Goal: Check status: Check status

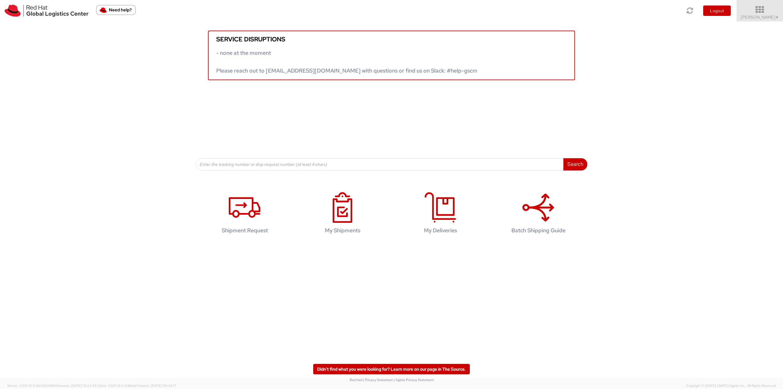
click at [762, 15] on span "Jason Alexander ▼" at bounding box center [760, 17] width 38 height 6
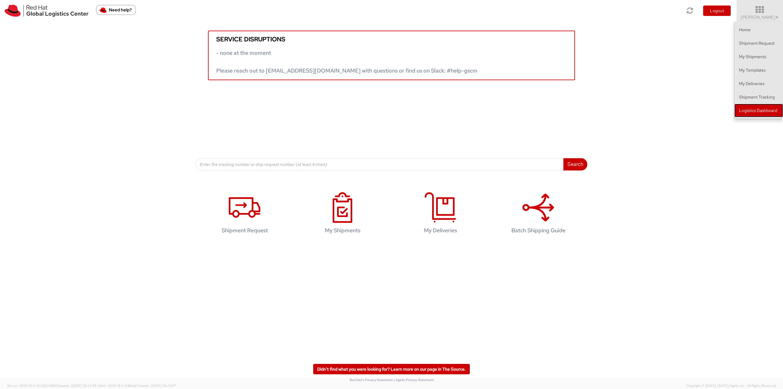
click at [770, 110] on link "Logistics Dashboard" at bounding box center [758, 110] width 49 height 13
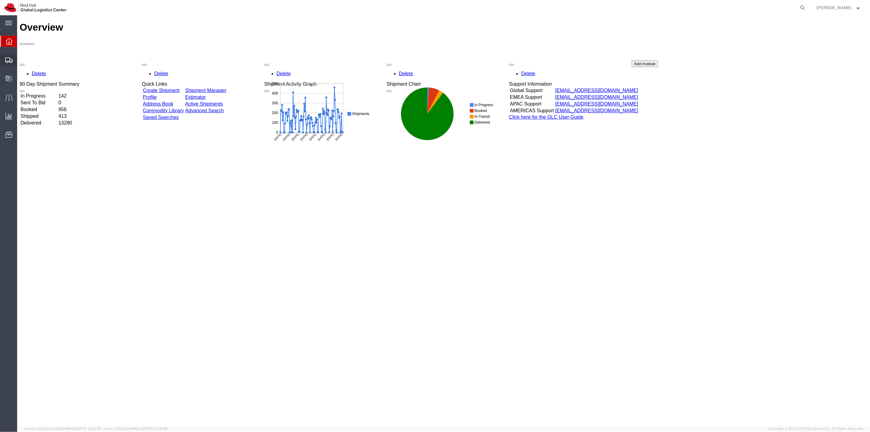
click at [0, 0] on span "Shipment Manager" at bounding box center [0, 0] width 0 height 0
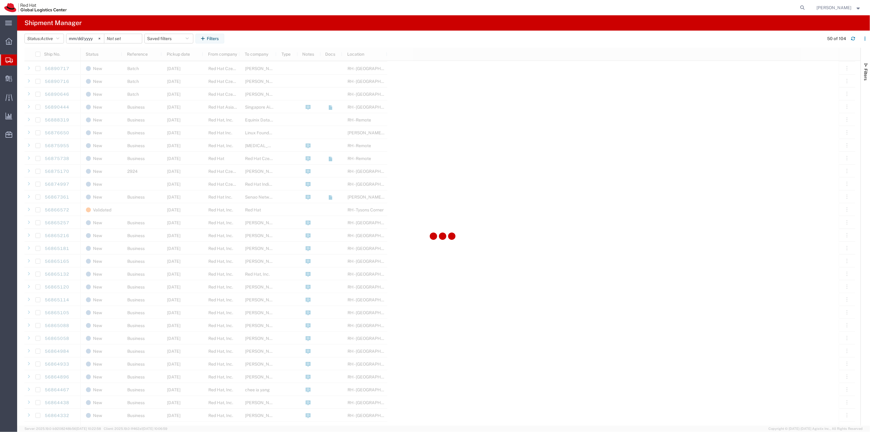
scroll to position [238, 0]
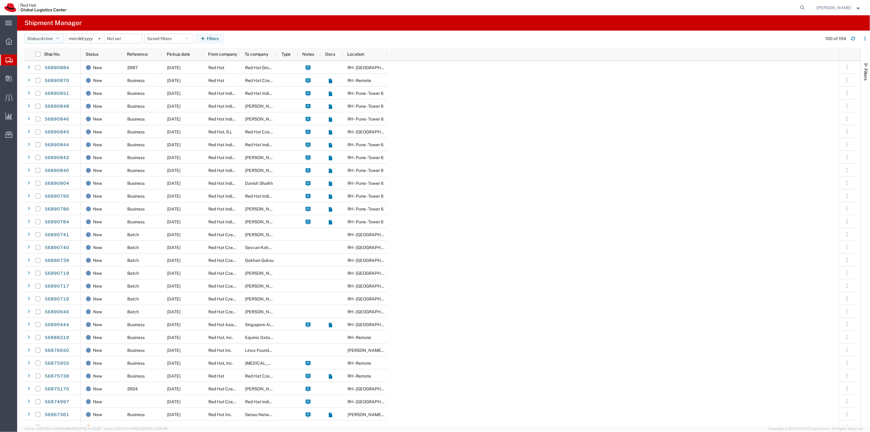
click at [62, 37] on button "Status: Active" at bounding box center [43, 39] width 39 height 10
click at [43, 72] on span "All" at bounding box center [60, 70] width 71 height 9
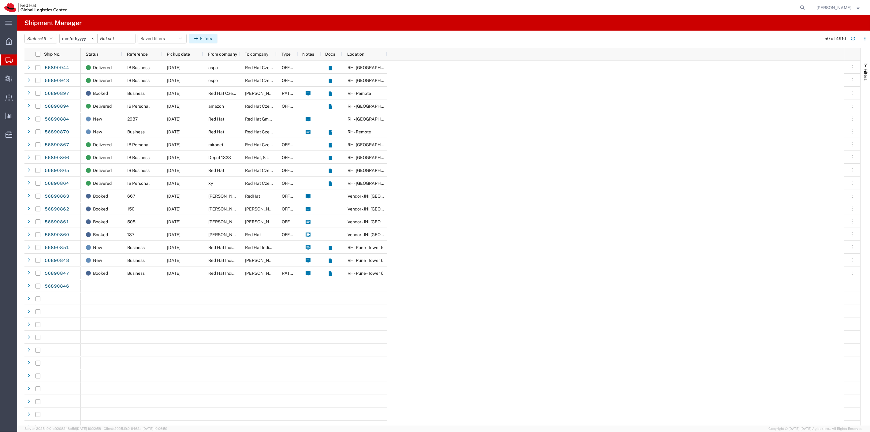
click at [200, 40] on icon "button" at bounding box center [197, 38] width 6 height 4
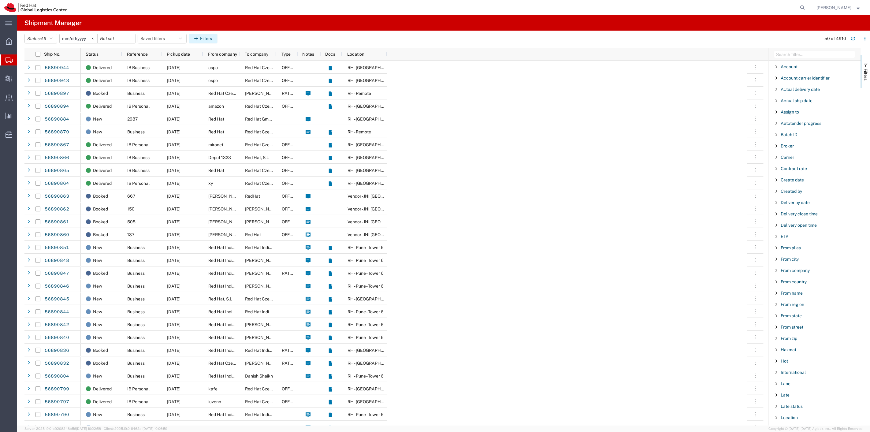
click at [200, 40] on icon "button" at bounding box center [197, 38] width 6 height 4
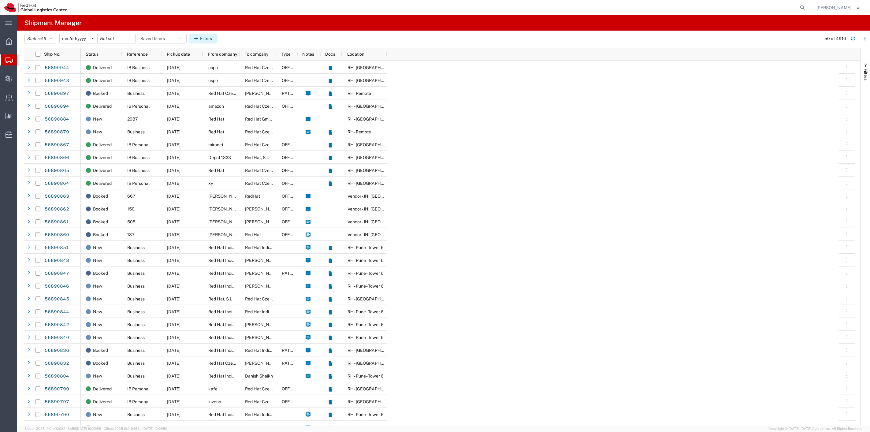
click at [200, 40] on icon "button" at bounding box center [197, 38] width 6 height 4
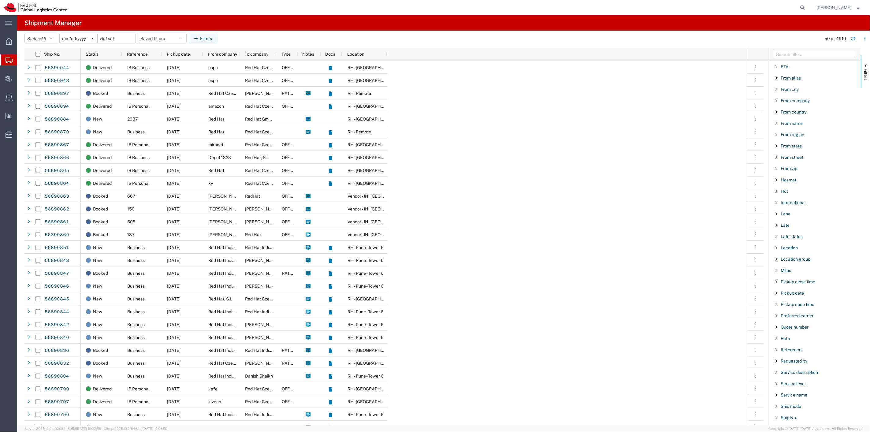
scroll to position [340, 0]
click at [775, 179] on span "Filter List 66 Filters" at bounding box center [776, 179] width 5 height 5
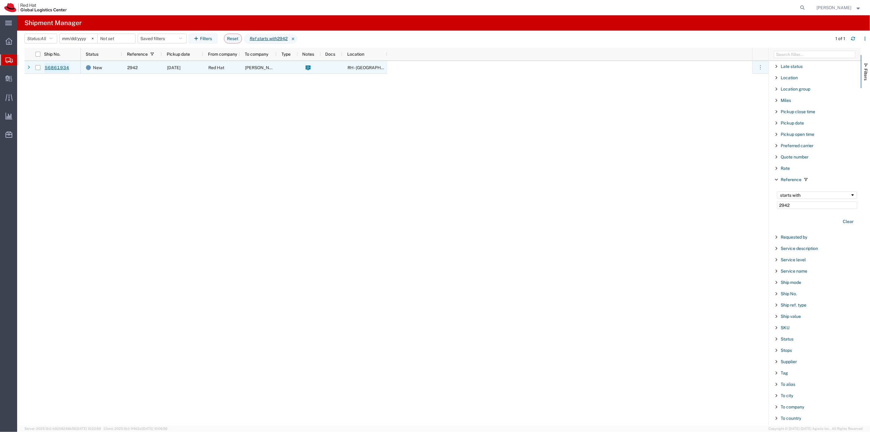
type input "2942"
click at [55, 67] on link "56861934" at bounding box center [56, 68] width 25 height 10
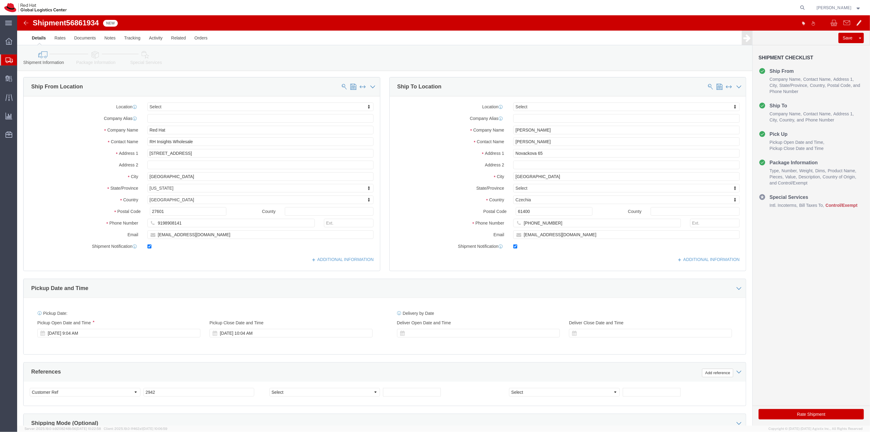
select select
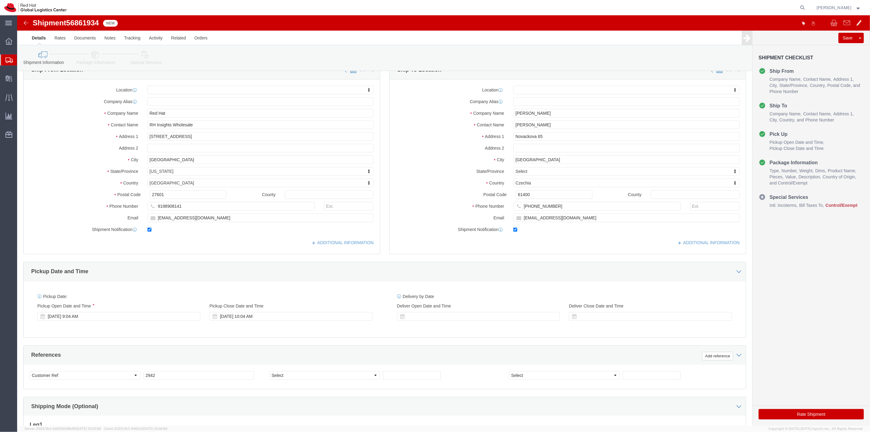
scroll to position [16, 0]
